Goal: Task Accomplishment & Management: Manage account settings

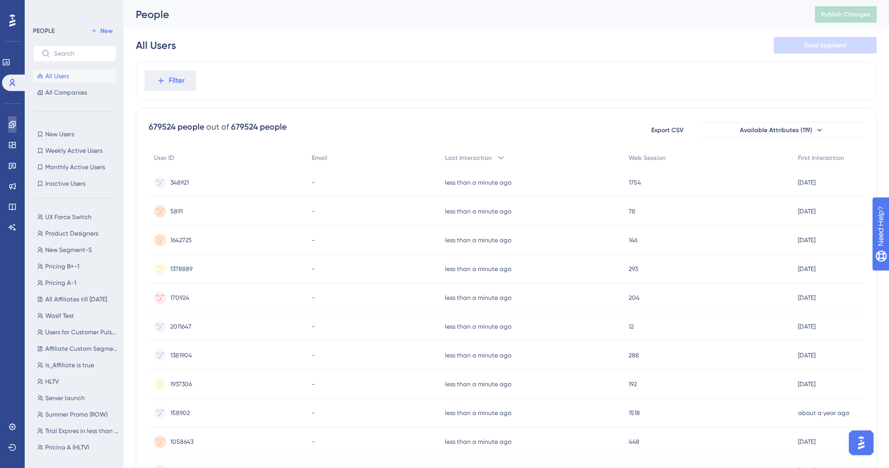
click at [8, 119] on link at bounding box center [12, 124] width 8 height 16
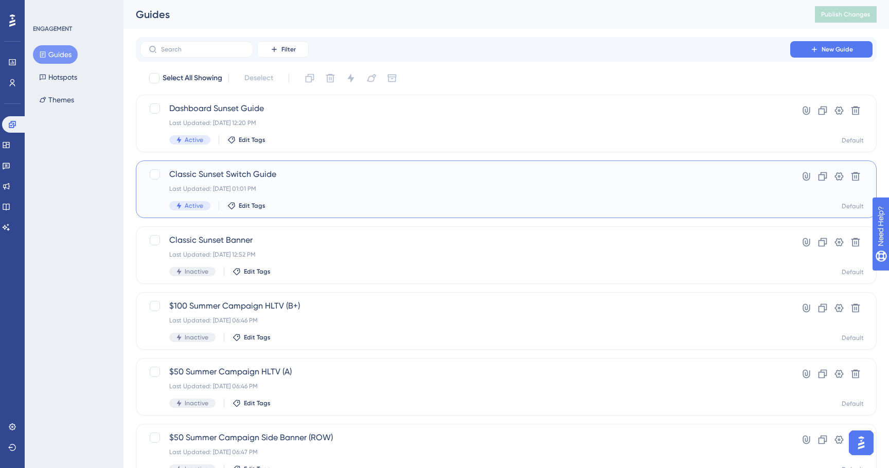
click at [284, 175] on span "Classic Sunset Switch Guide" at bounding box center [465, 174] width 592 height 12
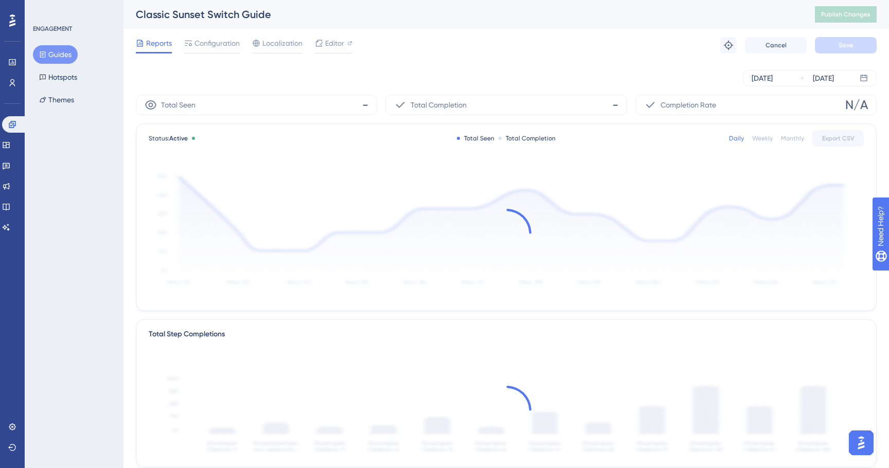
click at [227, 33] on div "Reports Configuration Localization Editor Troubleshoot Cancel Save" at bounding box center [506, 45] width 741 height 33
click at [223, 39] on span "Configuration" at bounding box center [217, 43] width 45 height 12
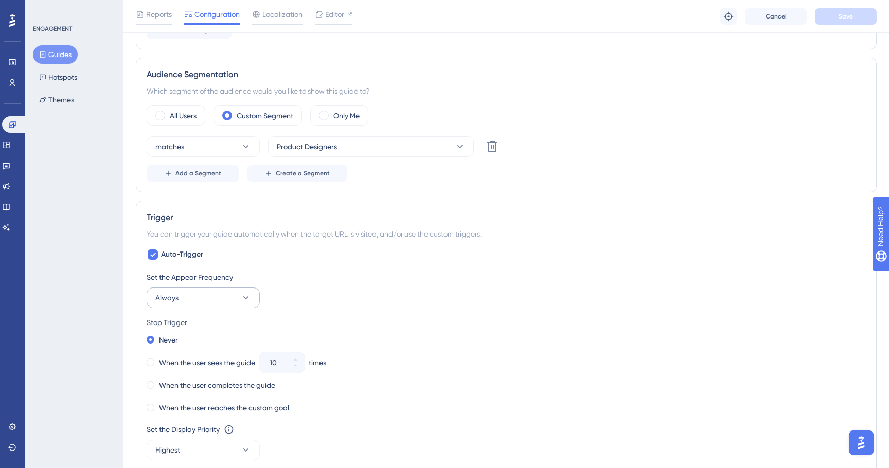
scroll to position [300, 0]
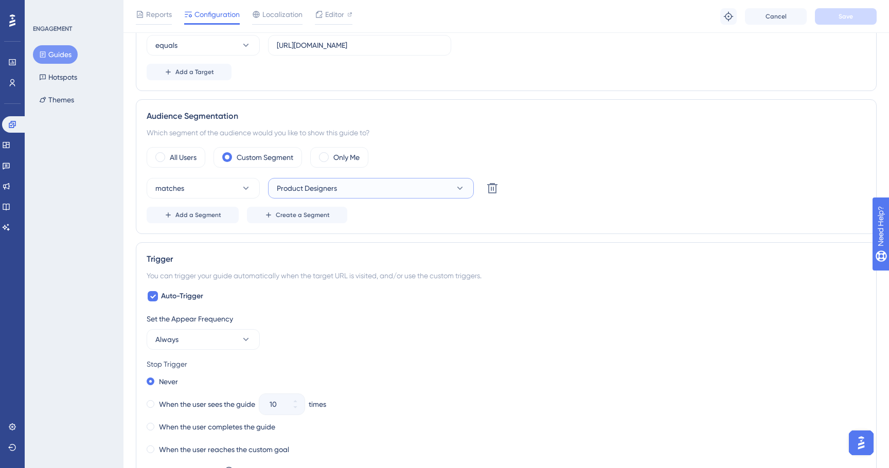
click at [364, 187] on button "Product Designers" at bounding box center [371, 188] width 206 height 21
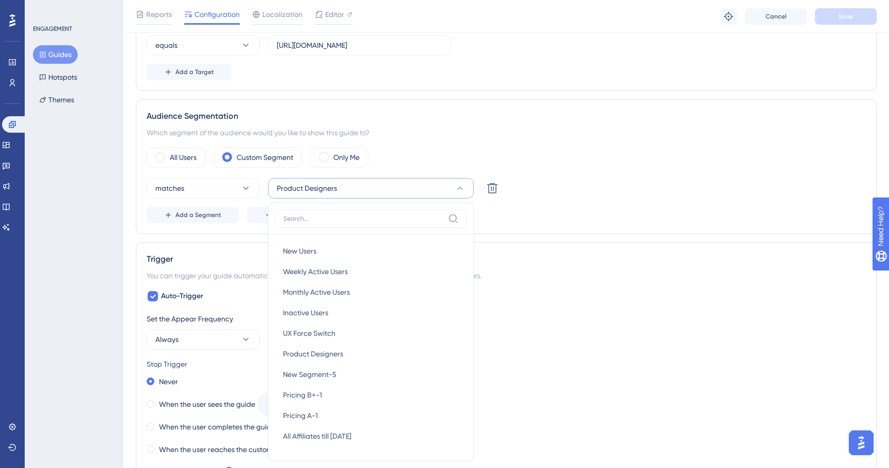
scroll to position [388, 0]
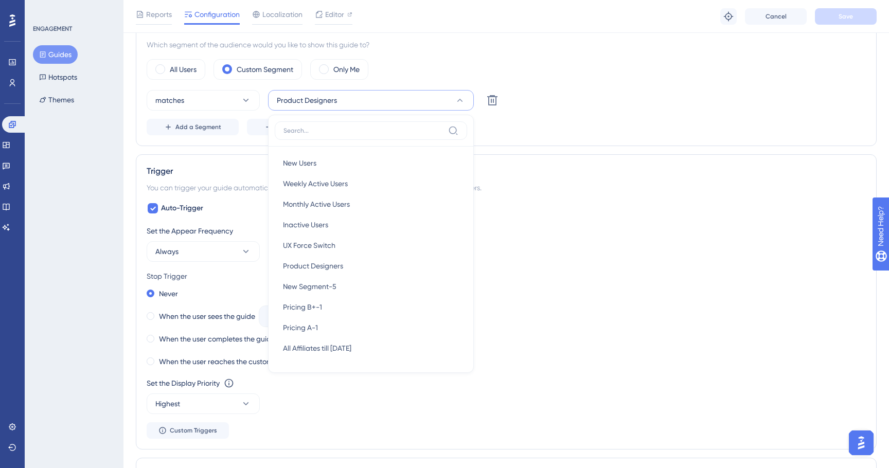
click at [411, 106] on button "Product Designers" at bounding box center [371, 100] width 206 height 21
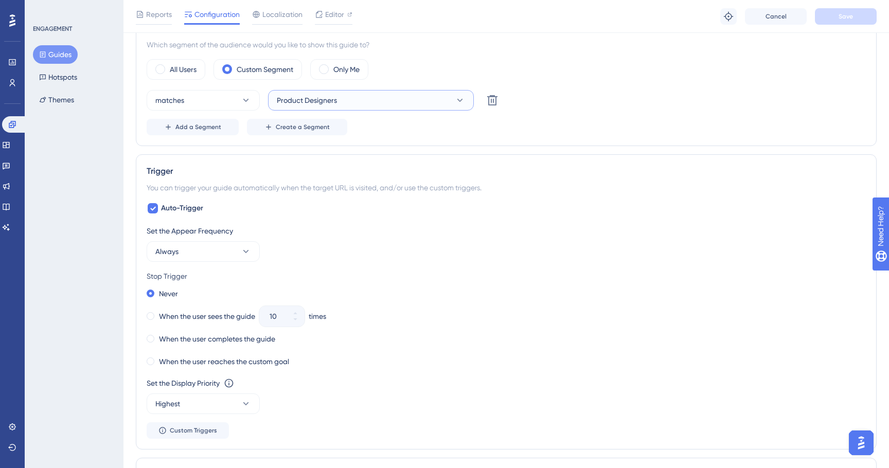
click at [323, 94] on span "Product Designers" at bounding box center [307, 100] width 60 height 12
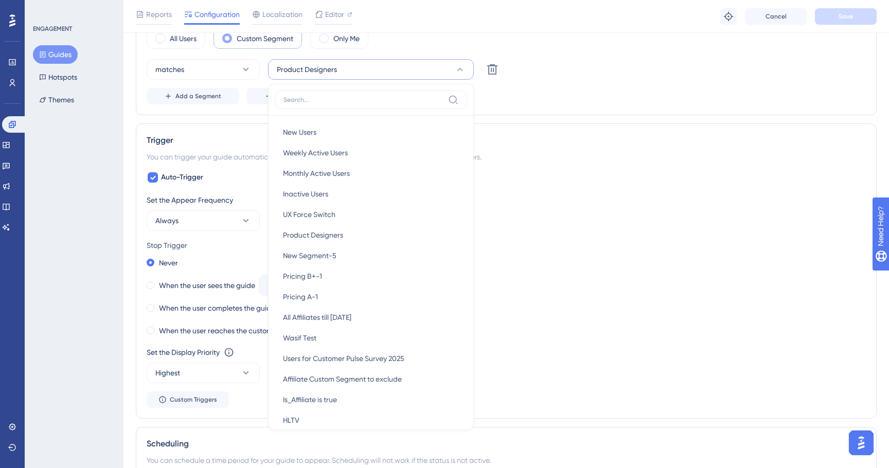
scroll to position [343, 0]
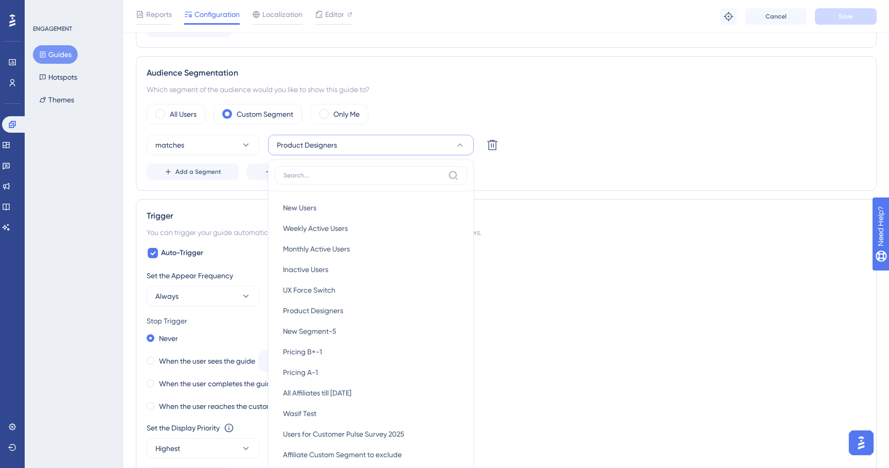
click at [261, 129] on div "All Users Custom Segment Only Me matches Product Designers New Users New Users …" at bounding box center [506, 142] width 719 height 76
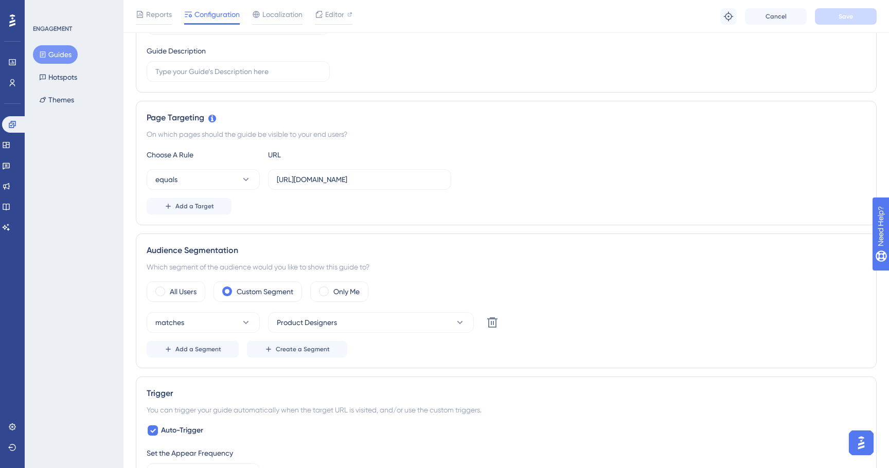
scroll to position [0, 0]
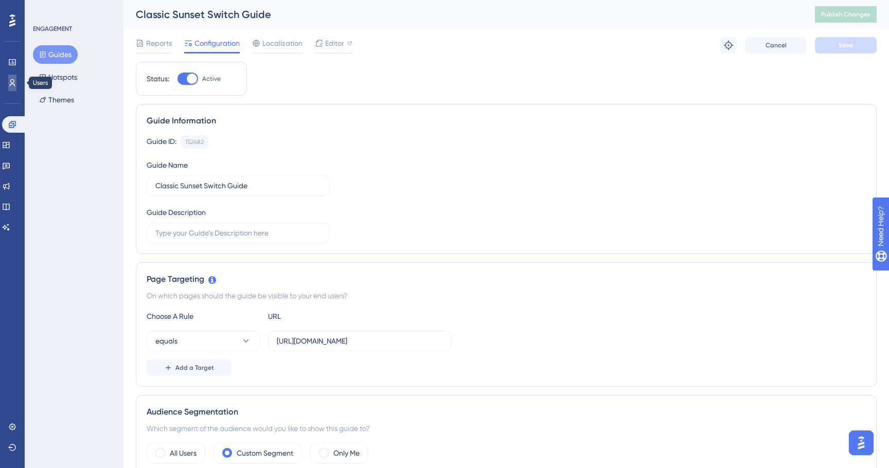
click at [11, 86] on icon at bounding box center [12, 83] width 8 height 8
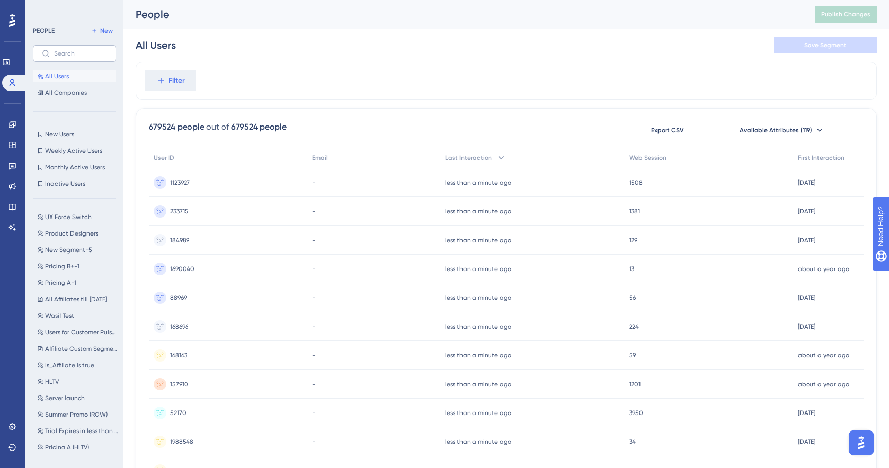
click at [73, 58] on label at bounding box center [74, 53] width 83 height 16
click at [73, 57] on input "text" at bounding box center [81, 53] width 54 height 7
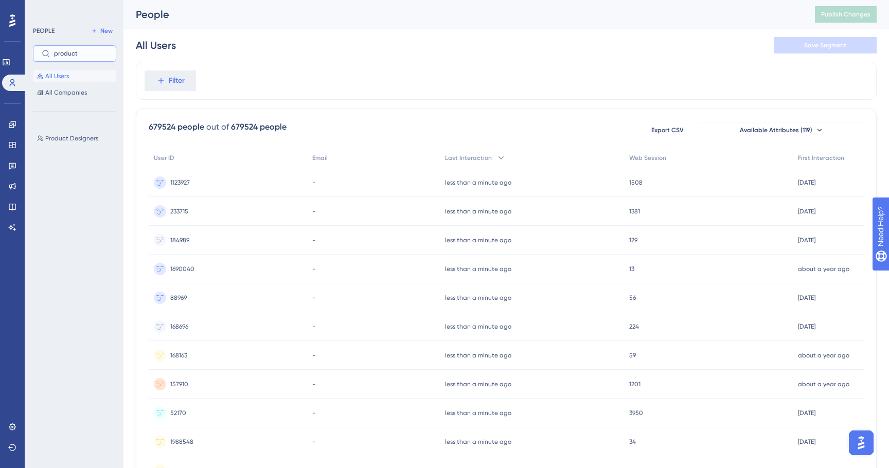
type input "product"
click at [73, 128] on div "PEOPLE New product All Users All Companies Product Designers Product Designers" at bounding box center [74, 198] width 83 height 346
click at [73, 137] on span "Product Designers" at bounding box center [71, 138] width 53 height 8
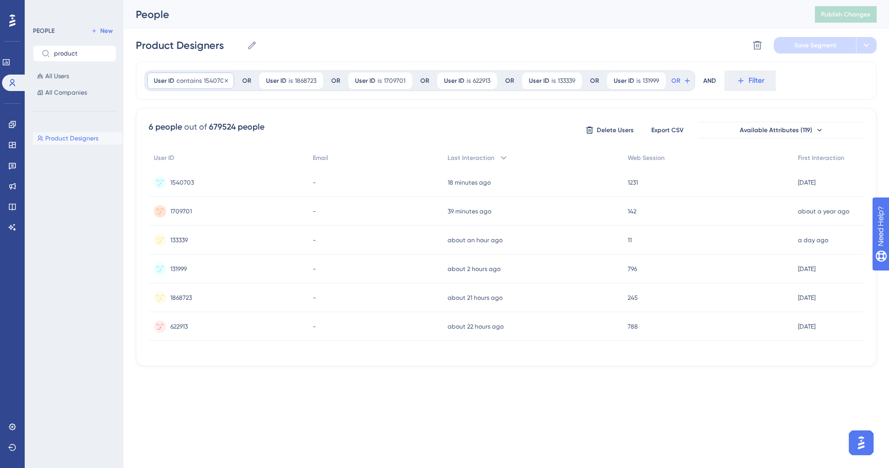
click at [196, 79] on span "contains" at bounding box center [189, 81] width 25 height 8
click at [680, 82] on button "OR" at bounding box center [681, 81] width 23 height 16
type input "user"
click at [711, 152] on button "User ID User ID" at bounding box center [752, 156] width 151 height 21
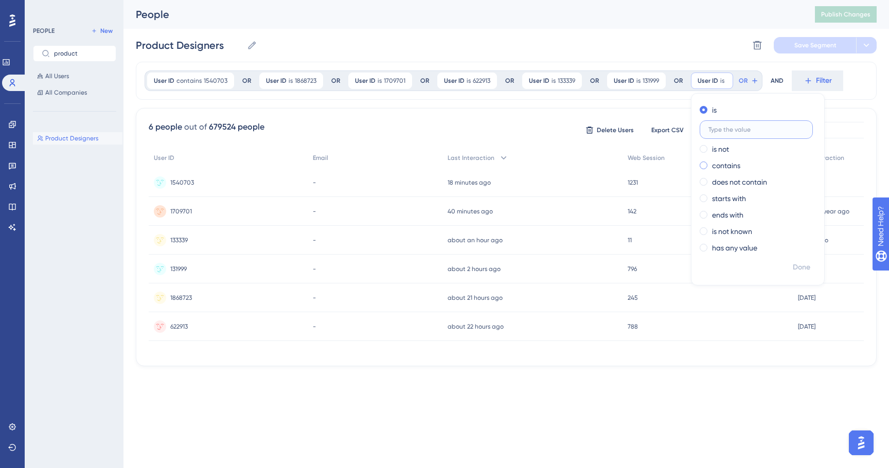
paste input "21009666"
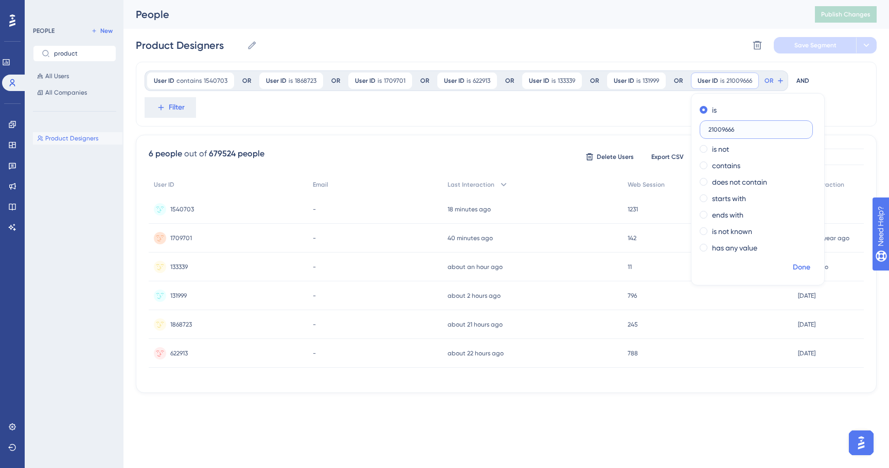
type input "21009666"
click at [798, 263] on span "Done" at bounding box center [801, 267] width 17 height 12
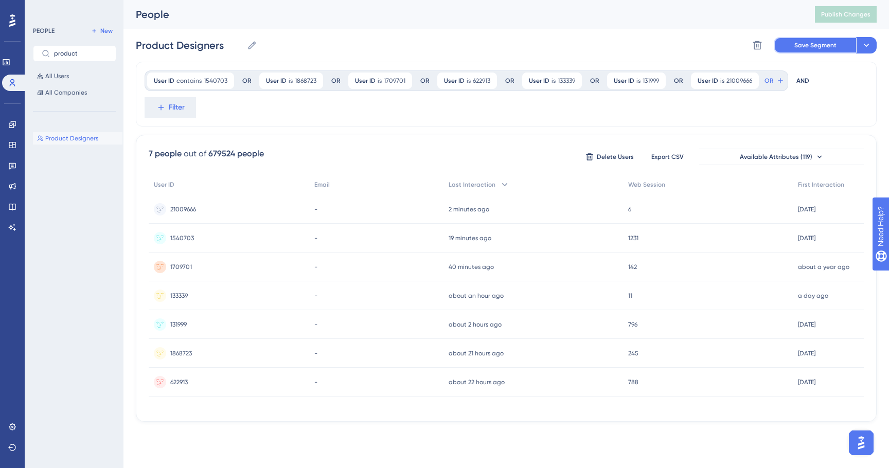
click at [832, 41] on span "Save Segment" at bounding box center [816, 45] width 42 height 8
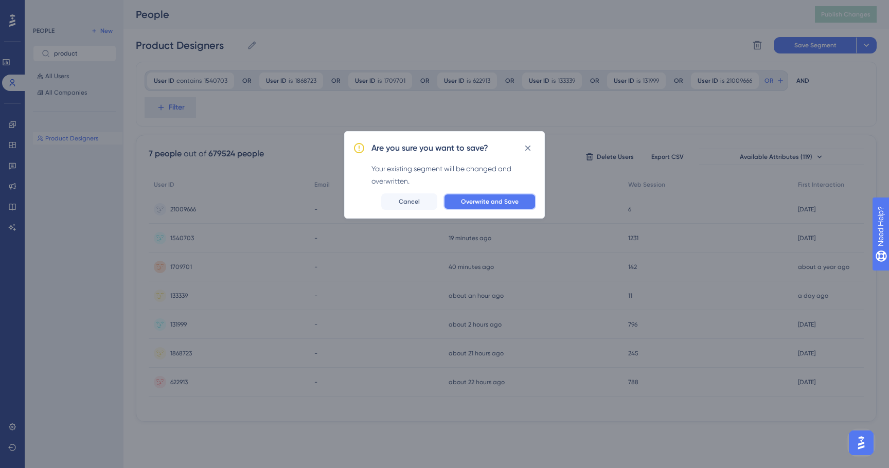
click at [502, 195] on button "Overwrite and Save" at bounding box center [490, 202] width 93 height 16
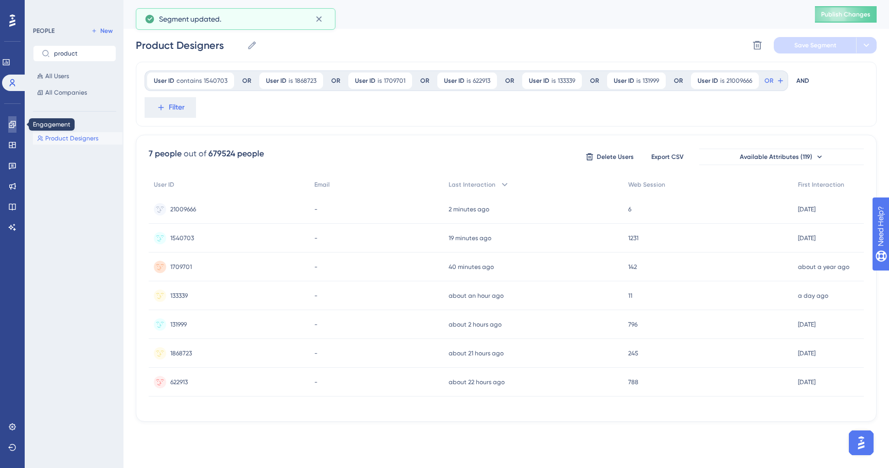
click at [8, 126] on link at bounding box center [12, 124] width 8 height 16
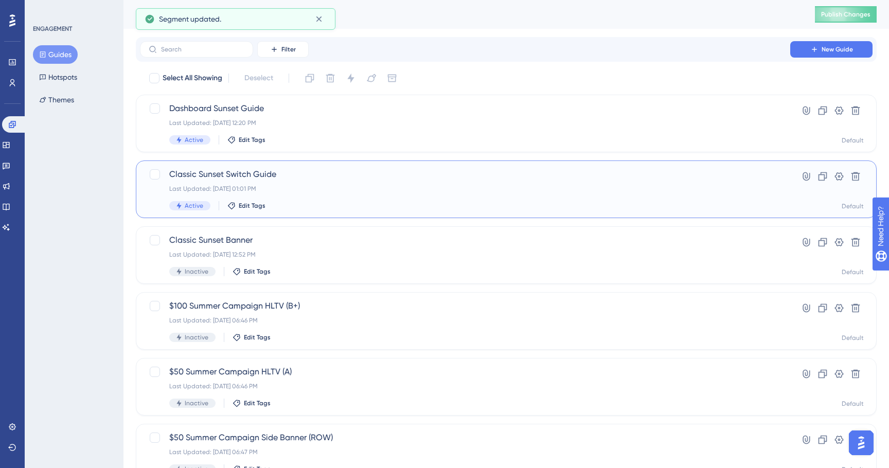
click at [303, 165] on div "Classic Sunset Switch Guide Last Updated: [DATE] 01:01 PM Active Edit Tags Hype…" at bounding box center [506, 190] width 741 height 58
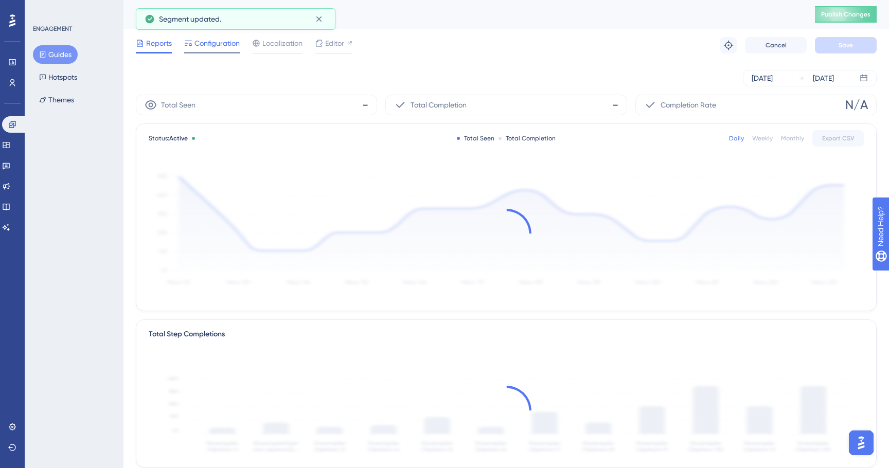
click at [221, 46] on span "Configuration" at bounding box center [217, 43] width 45 height 12
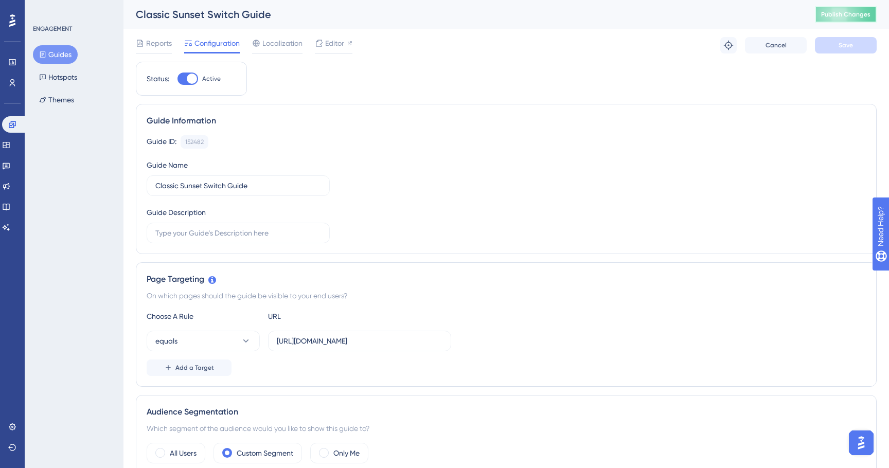
click at [837, 11] on span "Publish Changes" at bounding box center [845, 14] width 49 height 8
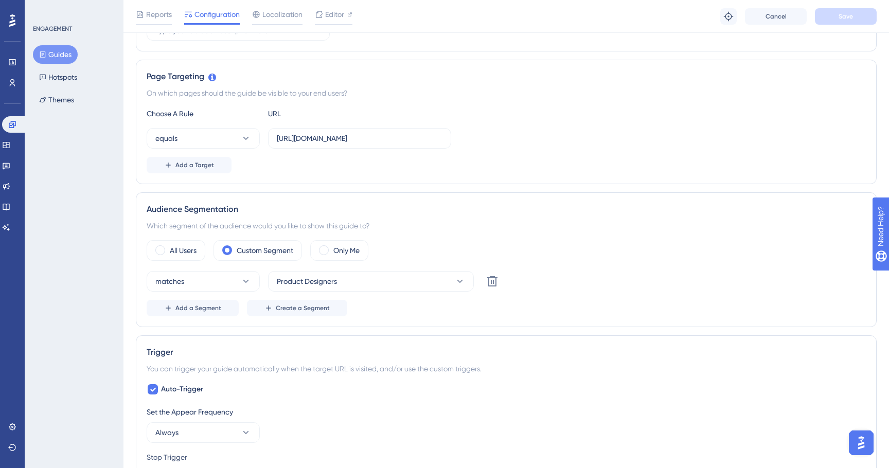
scroll to position [206, 0]
click at [366, 146] on label "[URL][DOMAIN_NAME]" at bounding box center [359, 139] width 183 height 21
click at [366, 145] on input "[URL][DOMAIN_NAME]" at bounding box center [360, 139] width 166 height 11
paste input "staging5-ux-"
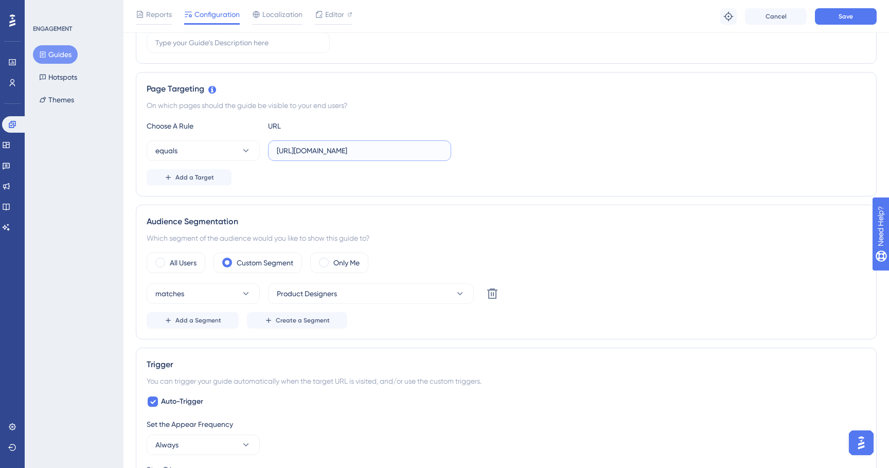
type input "[URL][DOMAIN_NAME]"
click at [162, 174] on button "Add a Target" at bounding box center [189, 177] width 85 height 16
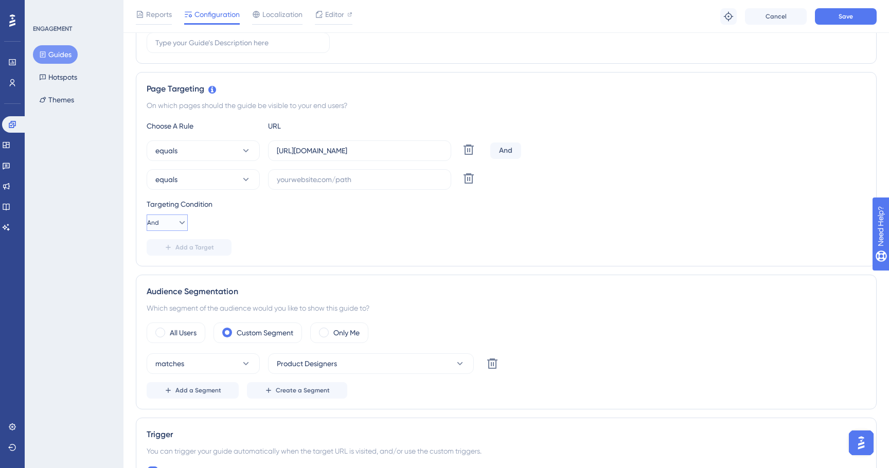
click at [177, 221] on icon at bounding box center [182, 223] width 10 height 10
click at [171, 221] on icon at bounding box center [176, 223] width 10 height 10
click at [326, 177] on input "text" at bounding box center [360, 179] width 166 height 11
paste input "[URL][DOMAIN_NAME]"
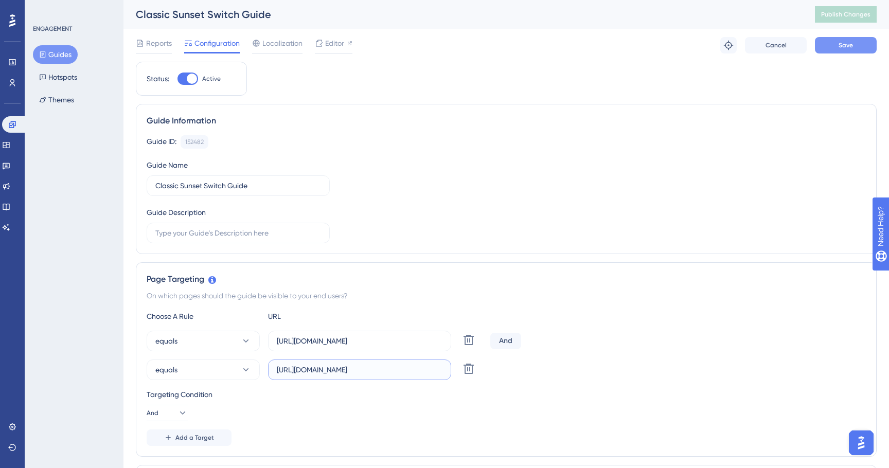
type input "[URL][DOMAIN_NAME]"
click at [851, 45] on span "Save" at bounding box center [846, 45] width 14 height 8
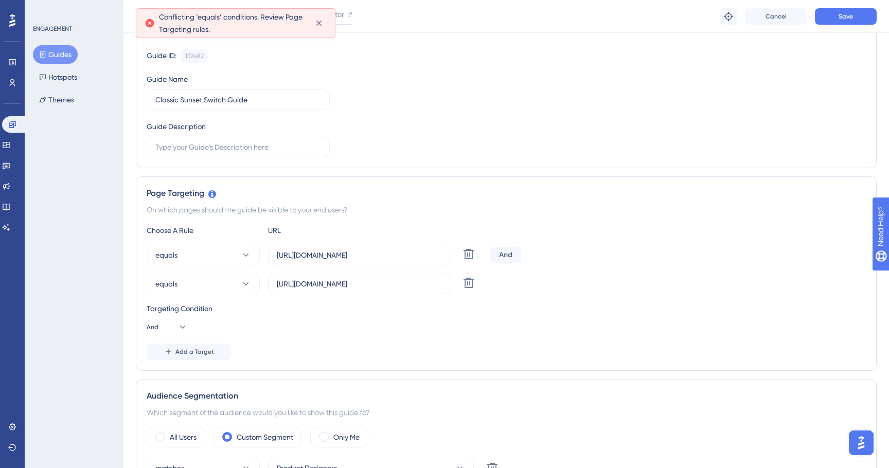
scroll to position [91, 0]
click at [202, 290] on button "equals" at bounding box center [203, 283] width 113 height 21
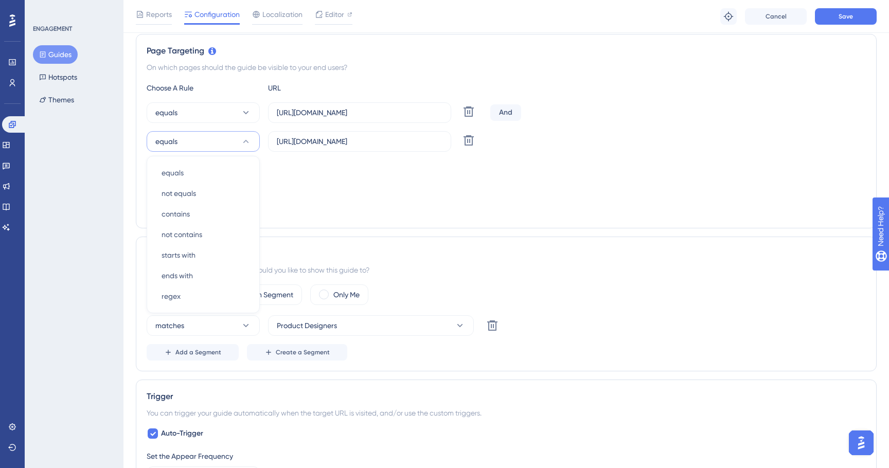
click at [291, 189] on div "Targeting Condition And" at bounding box center [506, 176] width 719 height 33
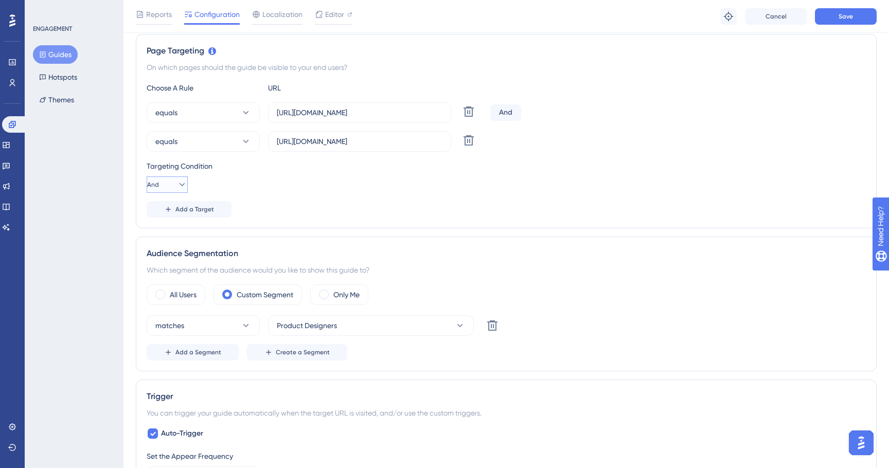
click at [177, 184] on icon at bounding box center [182, 185] width 10 height 10
click at [175, 232] on div "Or Or" at bounding box center [167, 234] width 20 height 21
click at [846, 19] on span "Save" at bounding box center [846, 16] width 14 height 8
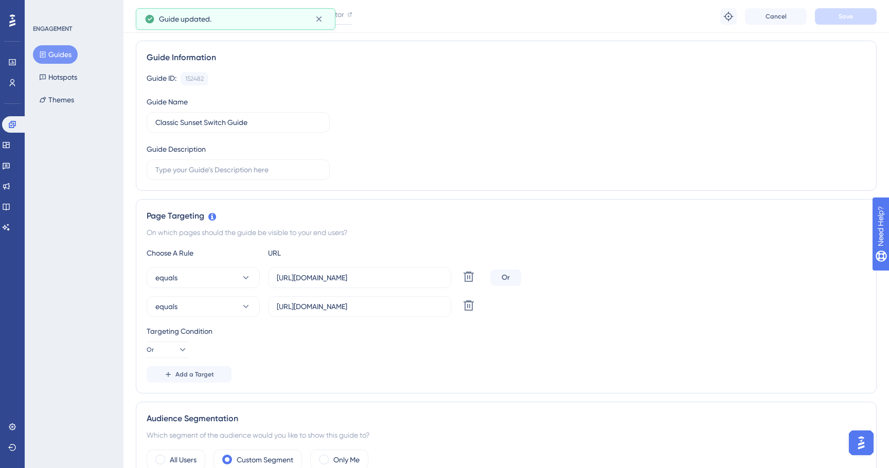
scroll to position [0, 0]
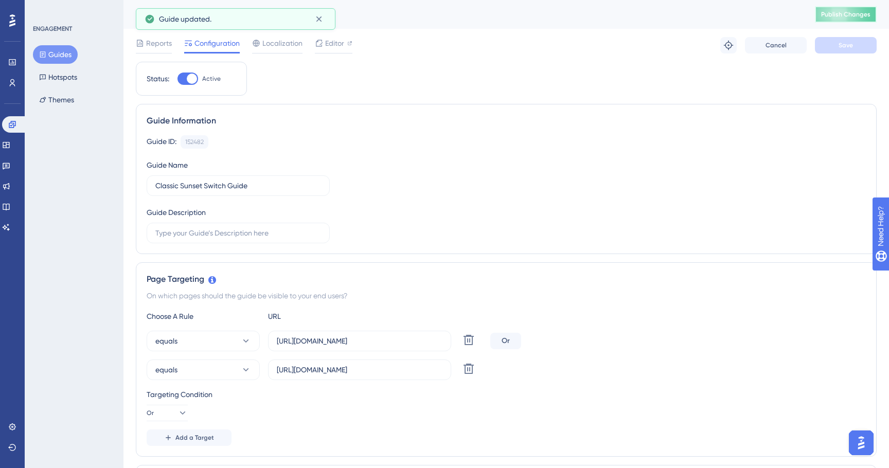
click at [839, 16] on span "Publish Changes" at bounding box center [845, 14] width 49 height 8
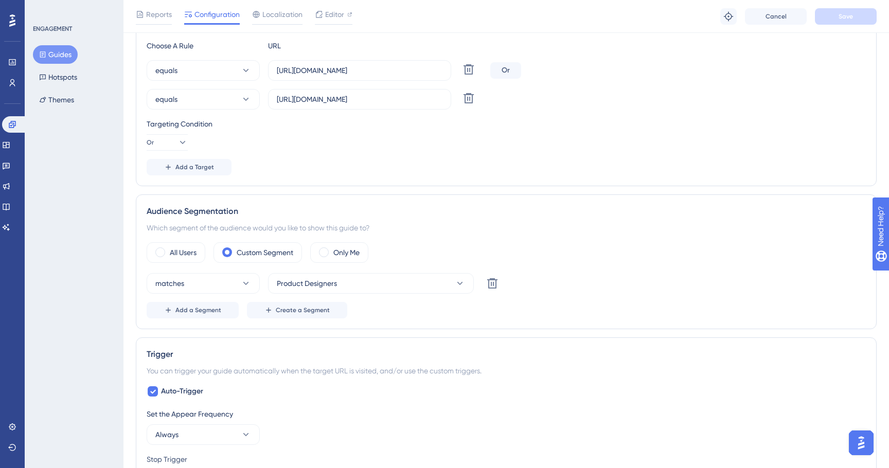
scroll to position [286, 0]
